Goal: Task Accomplishment & Management: Manage account settings

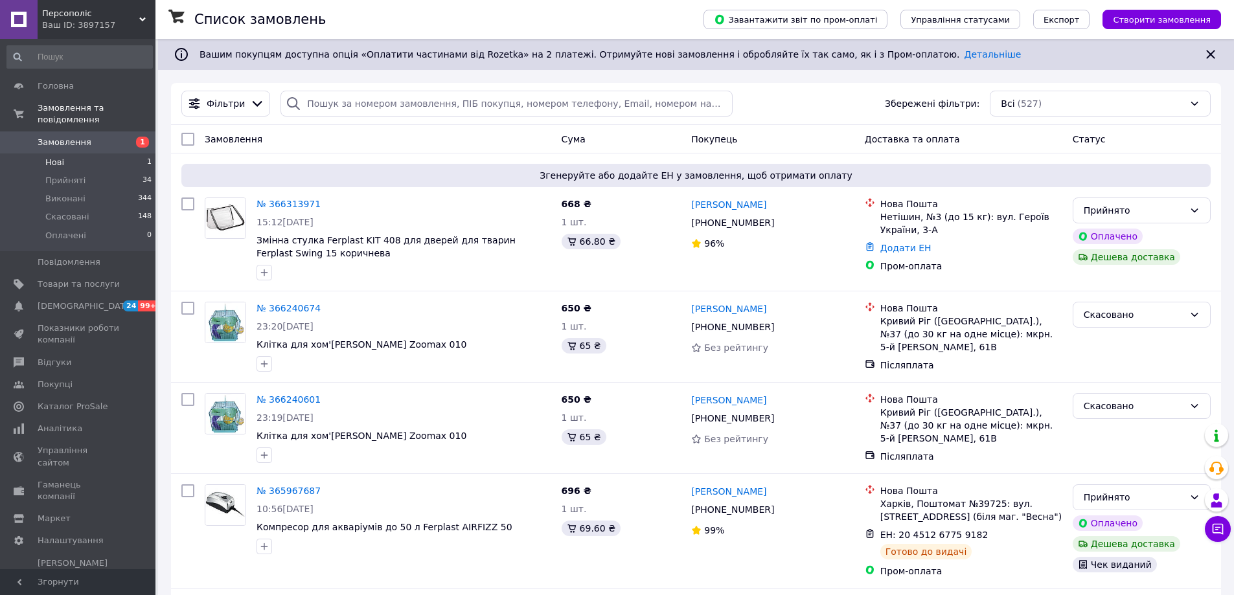
click at [101, 154] on li "Нові 1" at bounding box center [79, 163] width 159 height 18
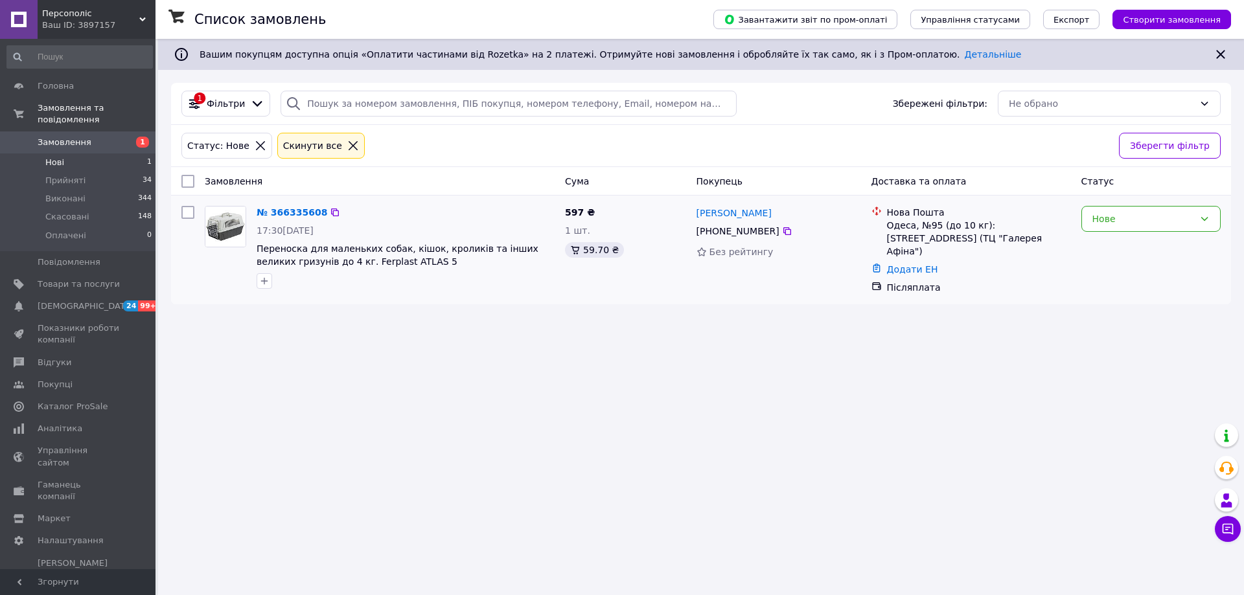
click at [1154, 233] on div "Нове" at bounding box center [1151, 250] width 150 height 98
click at [1137, 233] on div "Нове" at bounding box center [1151, 250] width 150 height 98
click at [1137, 232] on div "Нове" at bounding box center [1150, 219] width 139 height 26
click at [1130, 251] on li "Прийнято" at bounding box center [1151, 247] width 138 height 23
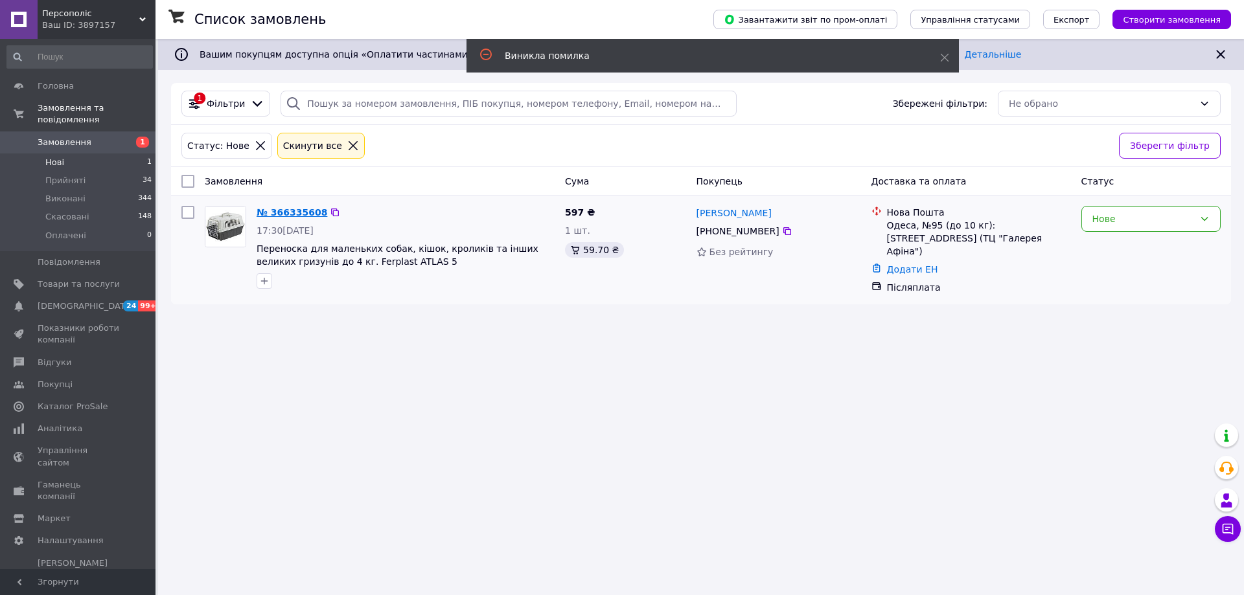
click at [302, 216] on link "№ 366335608" at bounding box center [292, 212] width 71 height 10
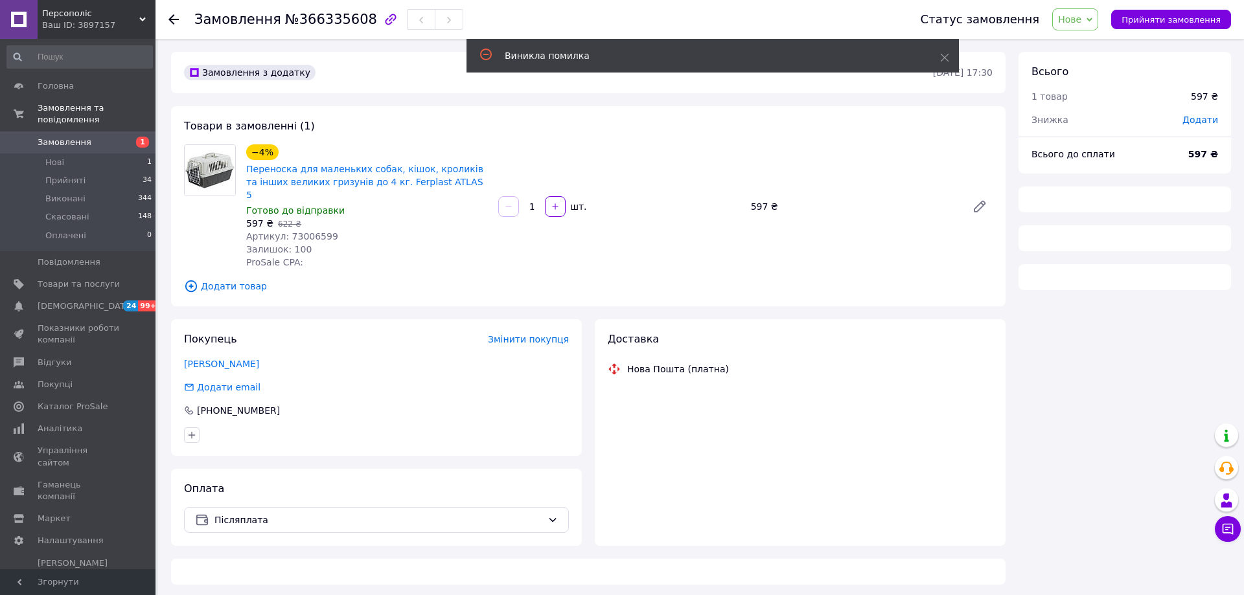
click at [944, 59] on div "Виникла помилка" at bounding box center [712, 56] width 492 height 34
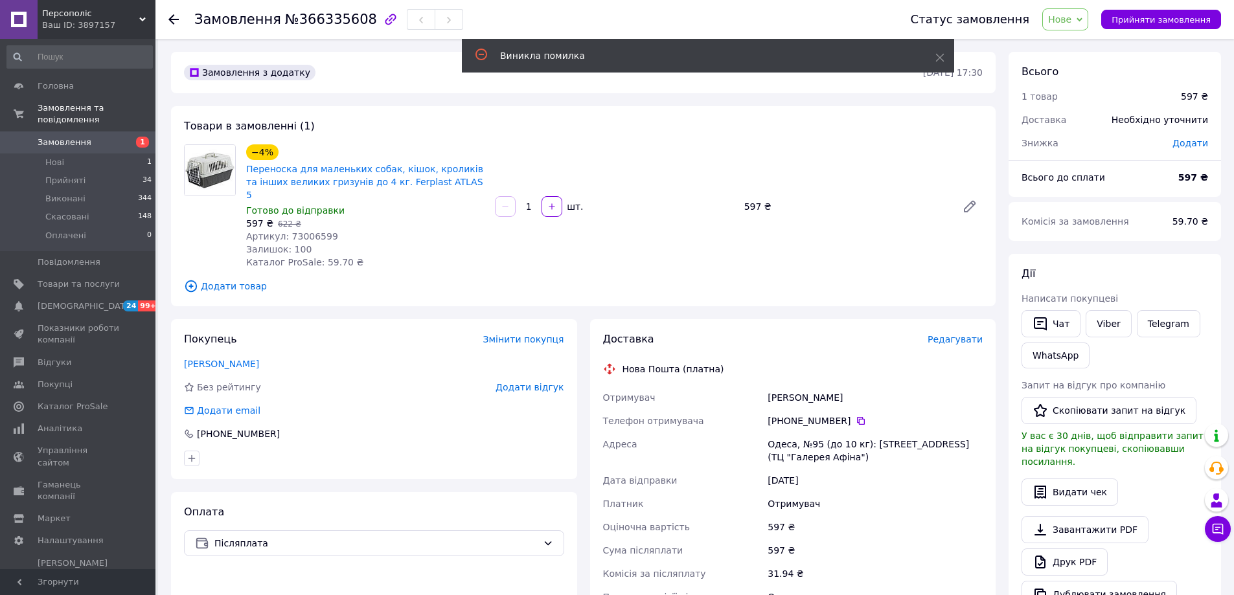
click at [1061, 23] on span "Нове" at bounding box center [1065, 19] width 46 height 22
click at [1068, 45] on li "Прийнято" at bounding box center [1073, 45] width 60 height 19
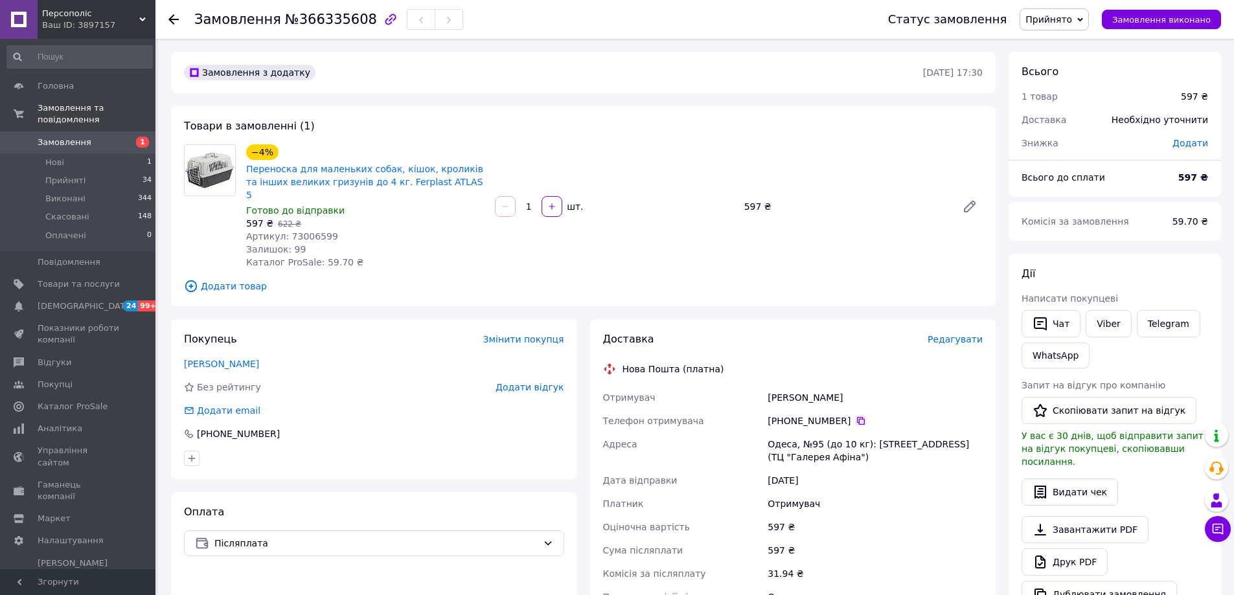
click at [857, 416] on icon at bounding box center [861, 421] width 10 height 10
click at [304, 217] on div "597 ₴   622 ₴" at bounding box center [365, 223] width 238 height 13
click at [301, 217] on div "597 ₴   622 ₴" at bounding box center [365, 223] width 238 height 13
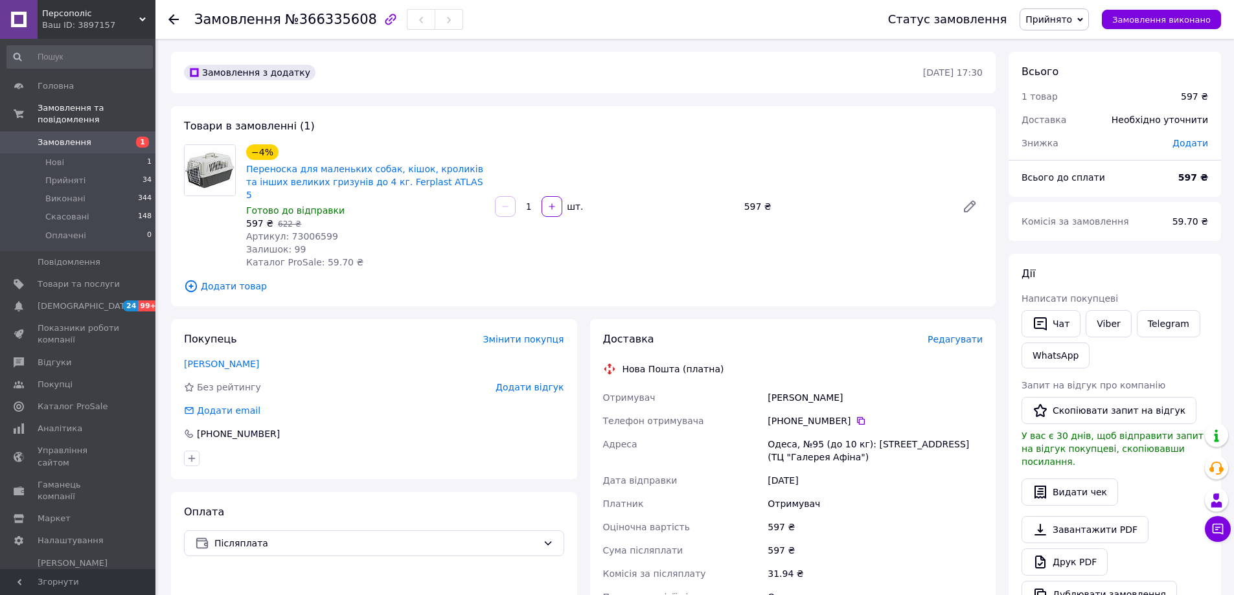
click at [299, 231] on span "Артикул: 73006599" at bounding box center [292, 236] width 92 height 10
copy span "73006599"
click at [856, 416] on icon at bounding box center [861, 421] width 10 height 10
drag, startPoint x: 445, startPoint y: 180, endPoint x: 242, endPoint y: 166, distance: 203.9
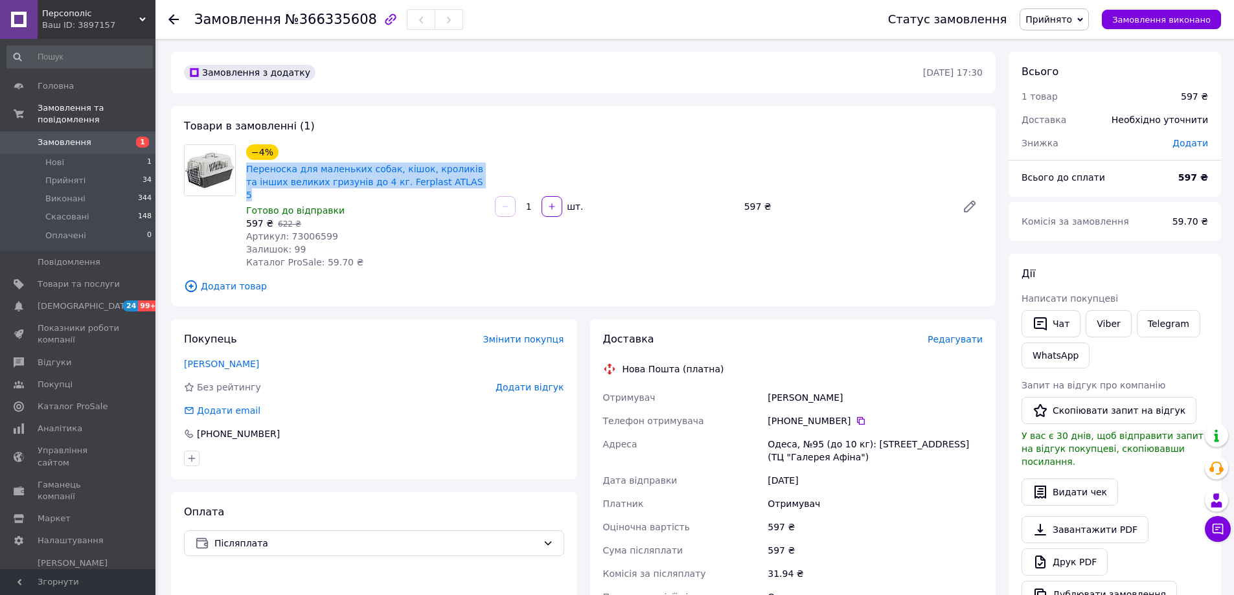
click at [242, 166] on div "−4% Переноска для маленьких собак, кішок, кроликів та інших великих гризунів до…" at bounding box center [365, 207] width 249 height 130
copy link "Переноска для маленьких собак, кішок, кроликів та інших великих гризунів до 4 к…"
click at [300, 231] on span "Артикул: 73006599" at bounding box center [292, 236] width 92 height 10
copy span "73006599"
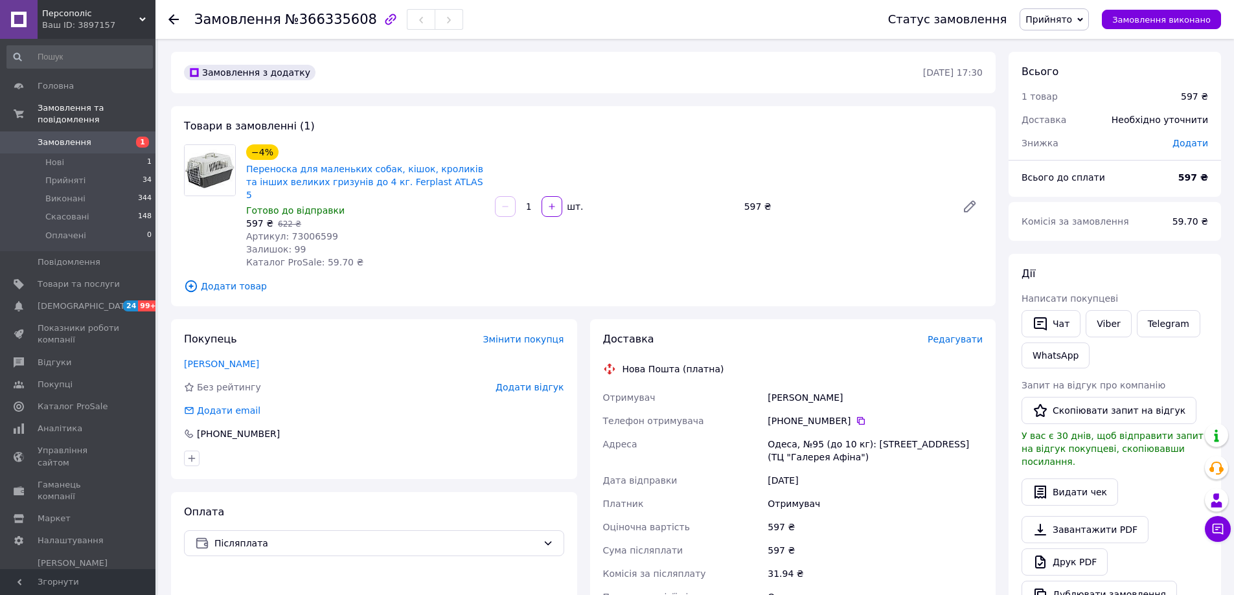
click at [856, 516] on div "597 ₴" at bounding box center [875, 527] width 220 height 23
click at [784, 433] on div "Одеса, №95 (до 10 кг): [STREET_ADDRESS] (ТЦ "Галерея Афіна")" at bounding box center [875, 451] width 220 height 36
copy div "[GEOGRAPHIC_DATA]"
click at [876, 539] on div "597 ₴" at bounding box center [875, 550] width 220 height 23
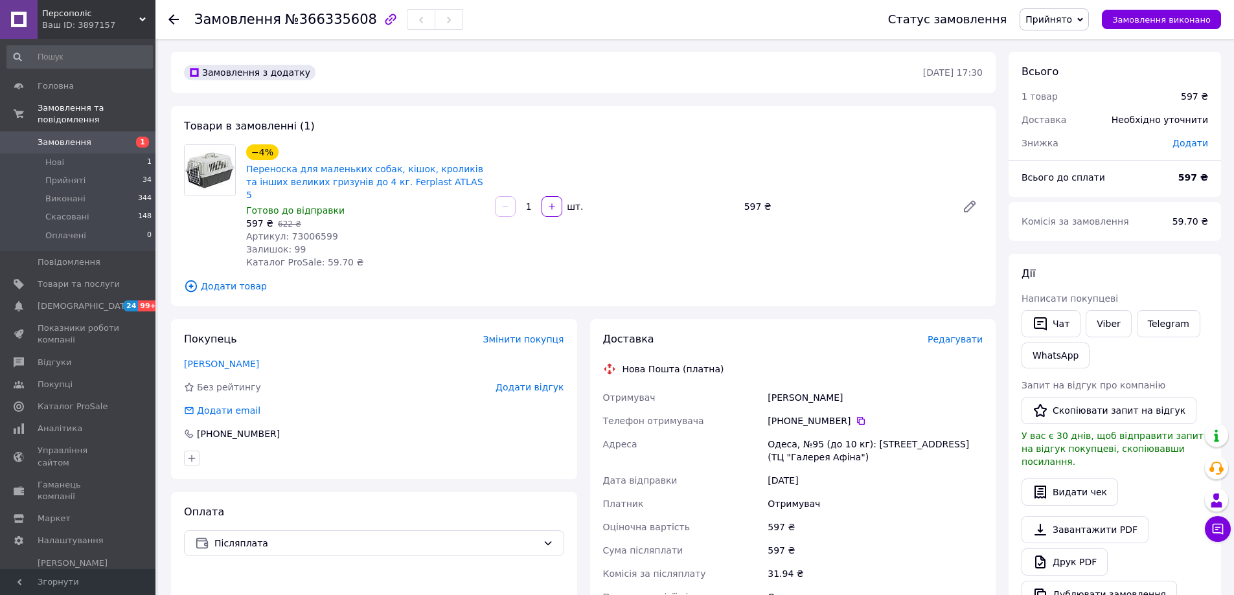
click at [793, 386] on div "[PERSON_NAME]" at bounding box center [875, 397] width 220 height 23
copy div "[PERSON_NAME]"
click at [742, 516] on div "Оціночна вартість" at bounding box center [682, 527] width 165 height 23
click at [829, 391] on div "[PERSON_NAME]" at bounding box center [875, 397] width 220 height 23
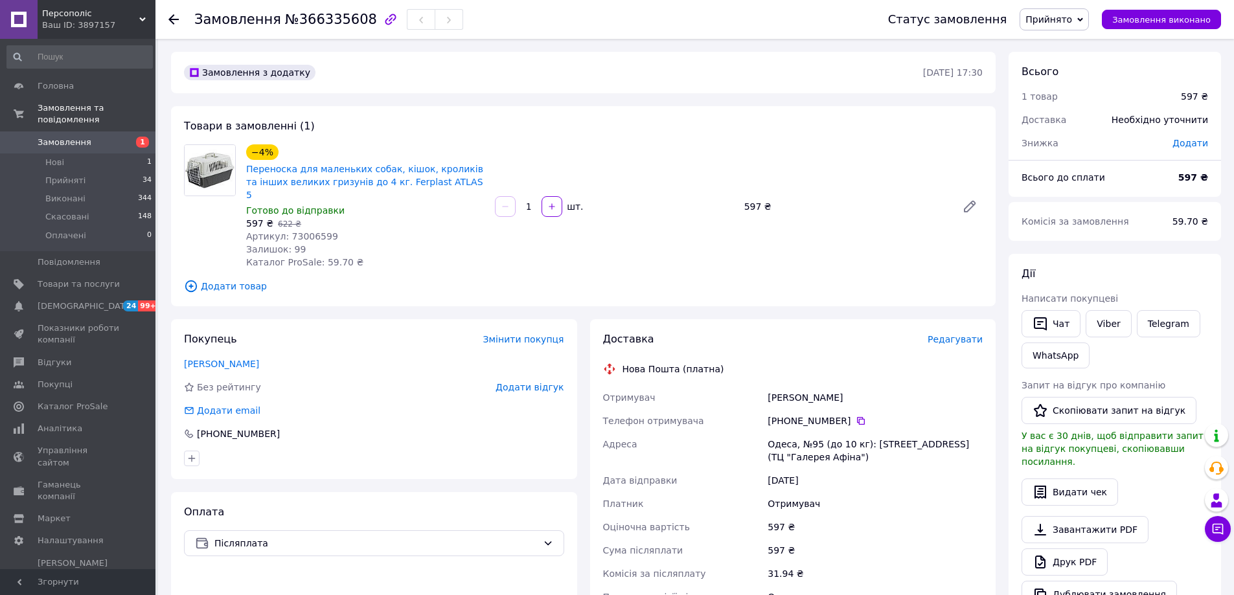
click at [829, 391] on div "[PERSON_NAME]" at bounding box center [875, 397] width 220 height 23
copy div "[PERSON_NAME]"
click at [1059, 549] on link "Друк PDF" at bounding box center [1065, 562] width 86 height 27
click at [856, 416] on icon at bounding box center [861, 421] width 10 height 10
